Goal: Navigation & Orientation: Understand site structure

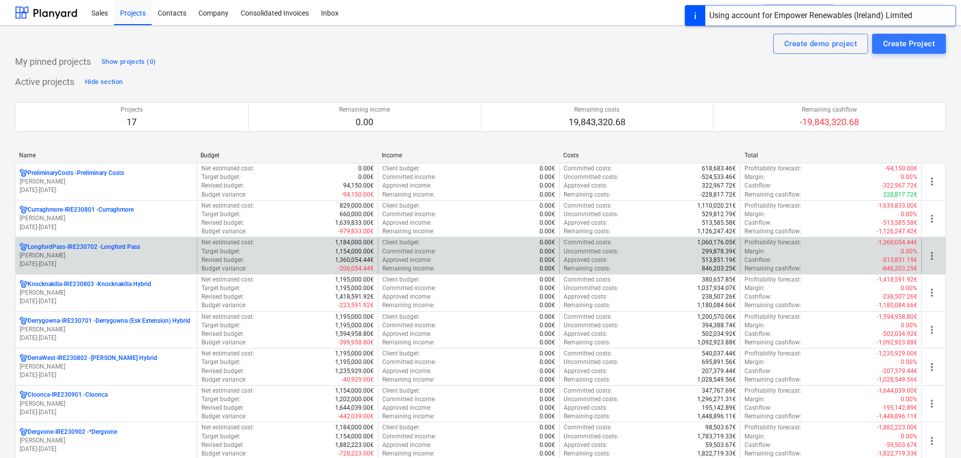
click at [156, 262] on p "[DATE] - [DATE]" at bounding box center [106, 264] width 173 height 9
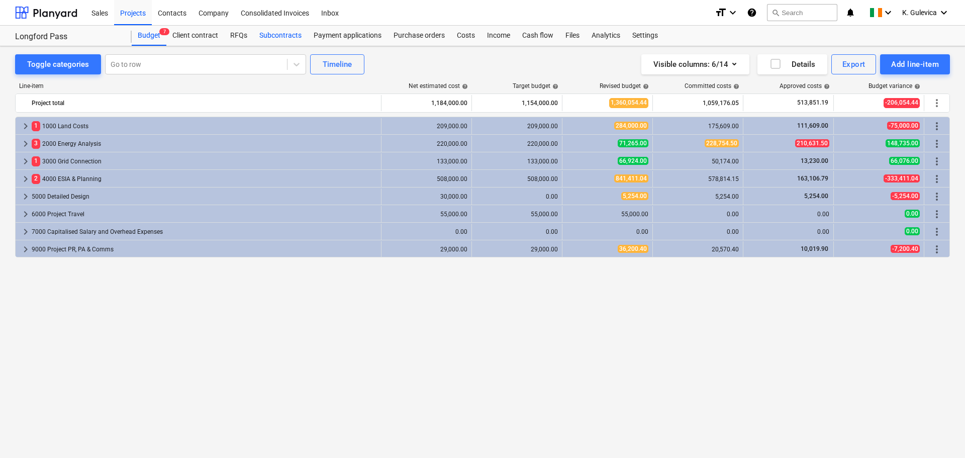
click at [280, 35] on div "Subcontracts" at bounding box center [280, 36] width 54 height 20
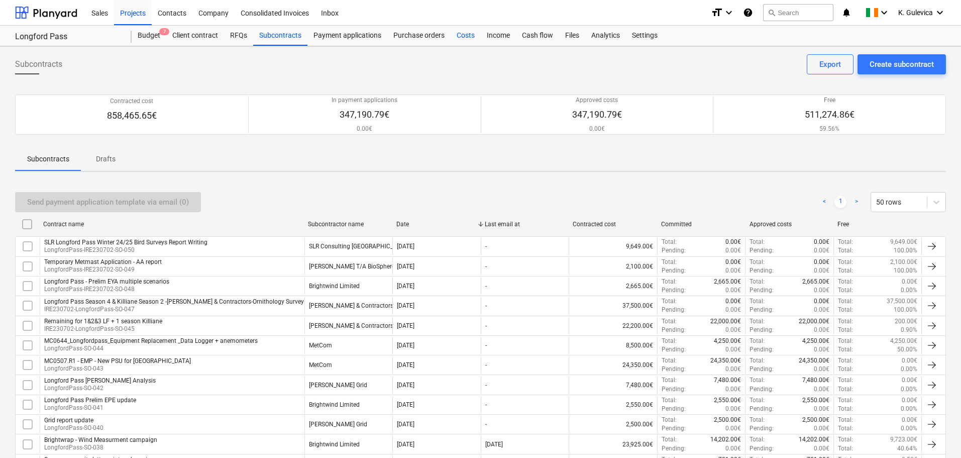
click at [468, 32] on div "Costs" at bounding box center [466, 36] width 30 height 20
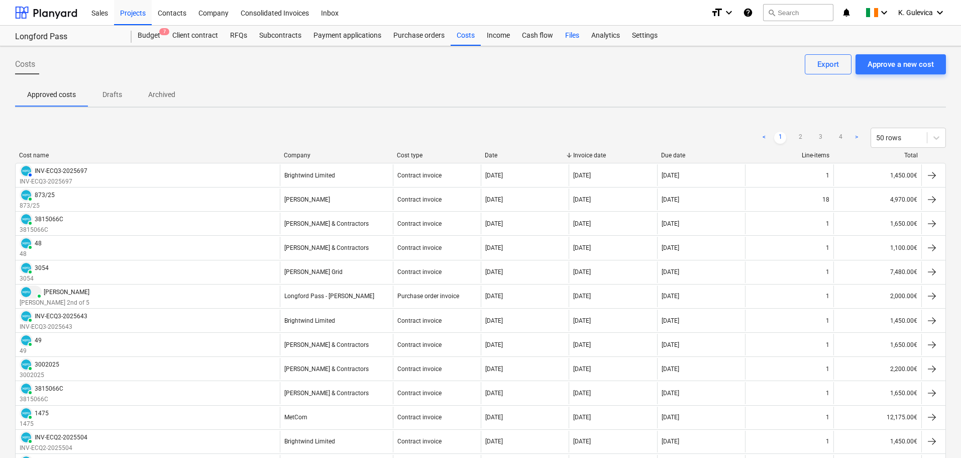
click at [569, 37] on div "Files" at bounding box center [572, 36] width 26 height 20
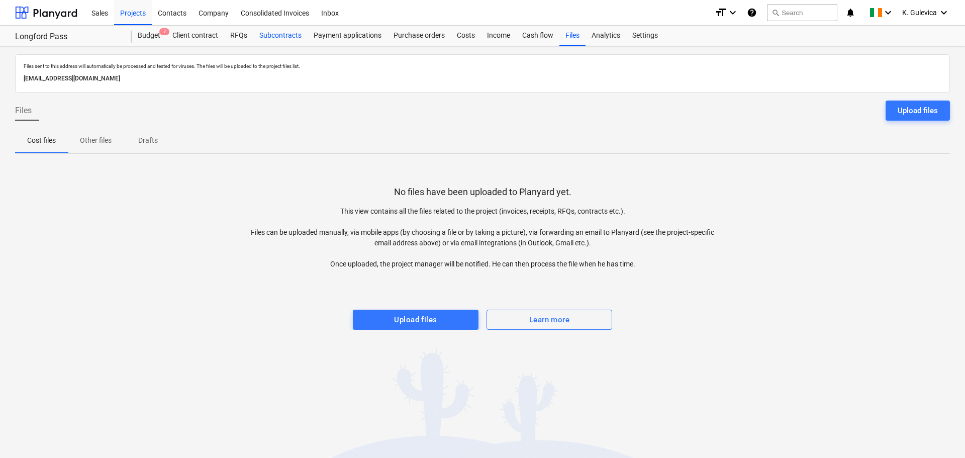
click at [281, 35] on div "Subcontracts" at bounding box center [280, 36] width 54 height 20
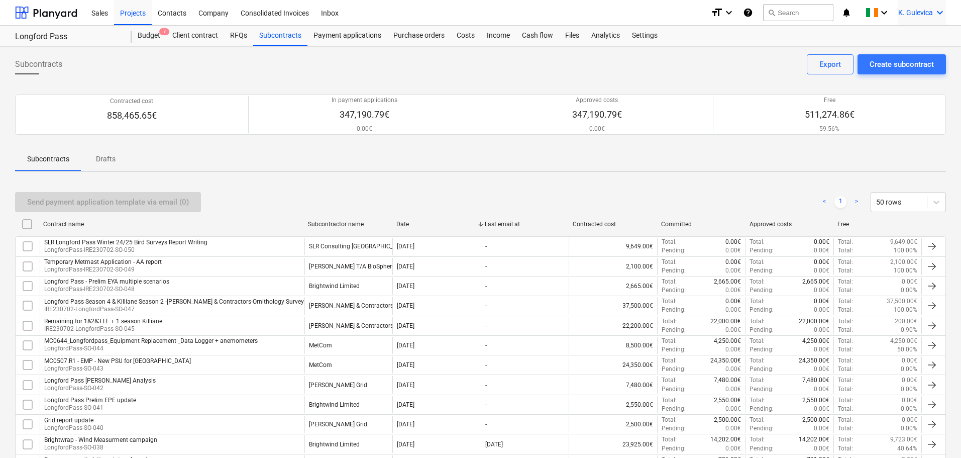
click at [915, 9] on span "K. Gulevica" at bounding box center [915, 13] width 35 height 8
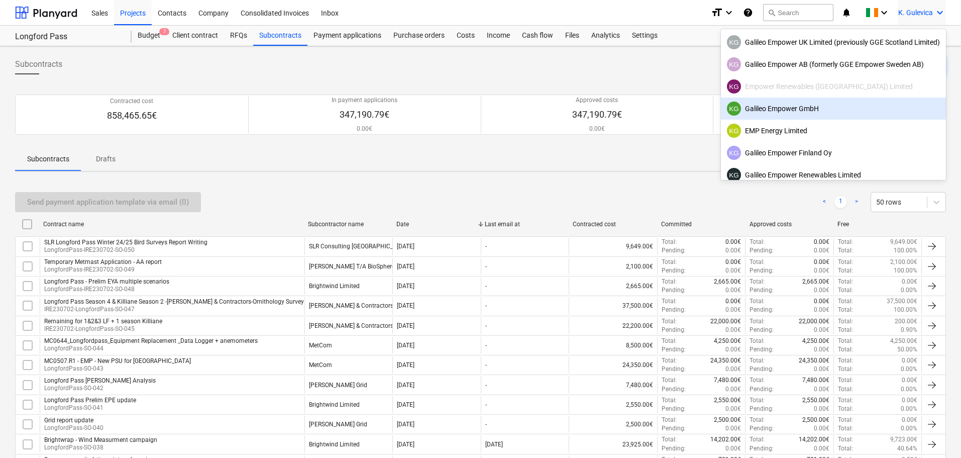
click at [780, 105] on div "KG Galileo Empower GmbH" at bounding box center [833, 109] width 213 height 14
